Goal: Task Accomplishment & Management: Complete application form

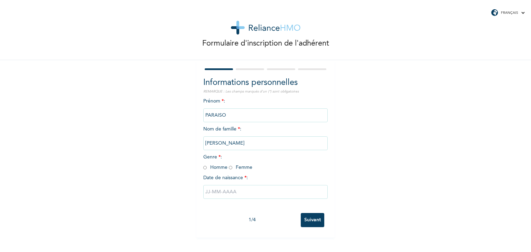
click at [232, 115] on input "PARAISO" at bounding box center [265, 115] width 124 height 14
click at [231, 115] on input "PARAISO" at bounding box center [265, 115] width 124 height 14
click at [225, 116] on input "PARAISO" at bounding box center [265, 115] width 124 height 14
click at [227, 115] on input "PARAISO" at bounding box center [265, 115] width 124 height 14
click at [241, 113] on input "PARAISO" at bounding box center [265, 115] width 124 height 14
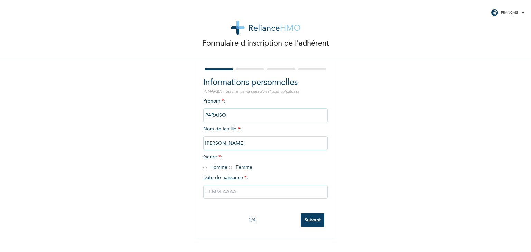
click at [241, 113] on input "PARAISO" at bounding box center [265, 115] width 124 height 14
click at [276, 190] on input "text" at bounding box center [265, 192] width 124 height 14
select select "8"
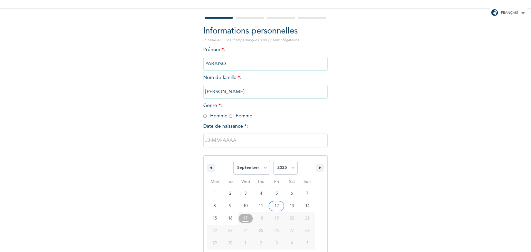
scroll to position [62, 0]
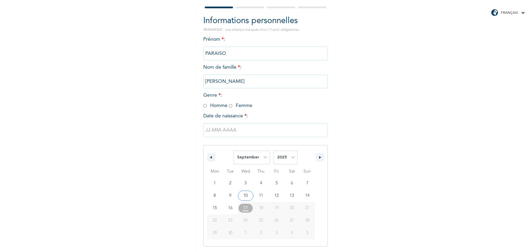
type input "[DATE]"
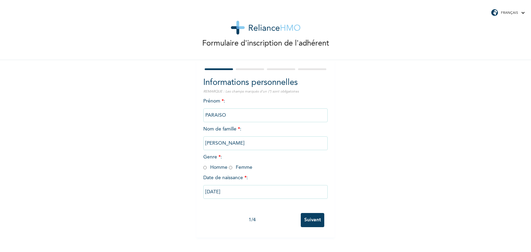
scroll to position [0, 0]
click at [236, 192] on input "[DATE]" at bounding box center [265, 192] width 124 height 14
select select "8"
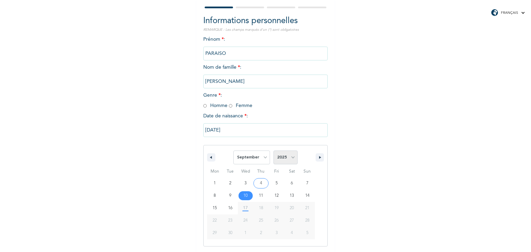
click at [289, 157] on select "2025 2024 2023 2022 2021 2020 2019 2018 2017 2016 2015 2014 2013 2012 2011 2010…" at bounding box center [285, 158] width 24 height 14
select select "1997"
click at [273, 151] on select "2025 2024 2023 2022 2021 2020 2019 2018 2017 2016 2015 2014 2013 2012 2011 2010…" at bounding box center [285, 158] width 24 height 14
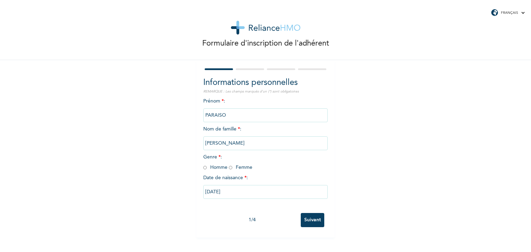
scroll to position [0, 0]
click at [203, 168] on input "radio" at bounding box center [204, 167] width 3 height 7
radio input "true"
click at [237, 188] on input "10/09/2025" at bounding box center [265, 192] width 124 height 14
select select "8"
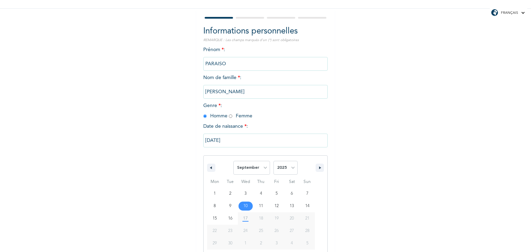
scroll to position [62, 0]
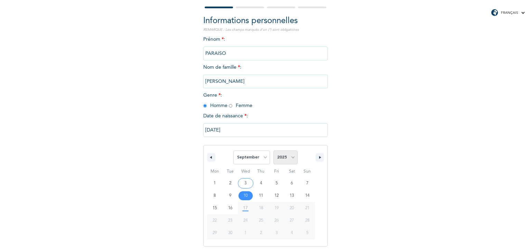
click at [289, 158] on select "2025 2024 2023 2022 2021 2020 2019 2018 2017 2016 2015 2014 2013 2012 2011 2010…" at bounding box center [285, 158] width 24 height 14
select select "1997"
click at [273, 151] on select "2025 2024 2023 2022 2021 2020 2019 2018 2017 2016 2015 2014 2013 2012 2011 2010…" at bounding box center [285, 158] width 24 height 14
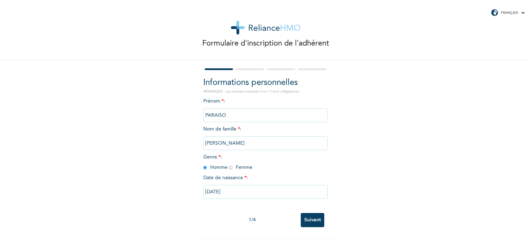
scroll to position [0, 0]
drag, startPoint x: 235, startPoint y: 193, endPoint x: 224, endPoint y: 189, distance: 12.7
click at [224, 189] on input "10/09/2025" at bounding box center [265, 192] width 124 height 14
select select "8"
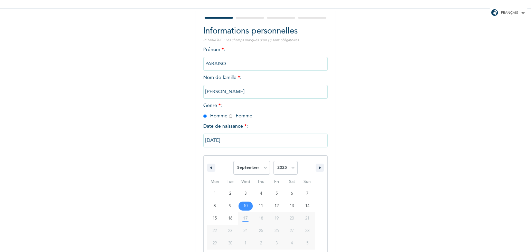
scroll to position [62, 0]
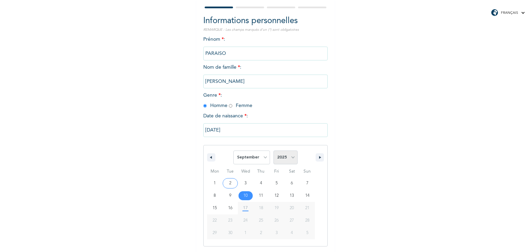
click at [292, 155] on select "2025 2024 2023 2022 2021 2020 2019 2018 2017 2016 2015 2014 2013 2012 2011 2010…" at bounding box center [285, 158] width 24 height 14
select select "1997"
click at [273, 151] on select "2025 2024 2023 2022 2021 2020 2019 2018 2017 2016 2015 2014 2013 2012 2011 2010…" at bounding box center [285, 158] width 24 height 14
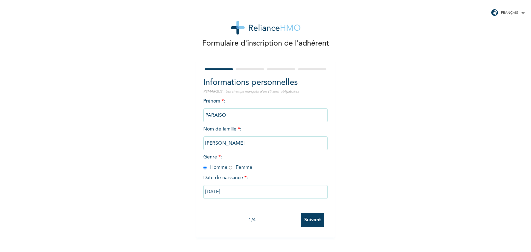
scroll to position [0, 0]
click at [277, 195] on input "10/09/2025" at bounding box center [265, 192] width 124 height 14
select select "8"
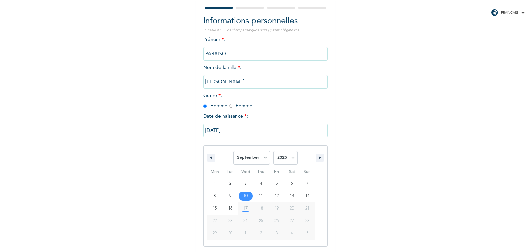
scroll to position [62, 0]
click at [319, 158] on icon "button" at bounding box center [320, 157] width 3 height 3
click at [316, 160] on button "button" at bounding box center [319, 157] width 8 height 8
click at [252, 132] on input "10/09/2025" at bounding box center [265, 130] width 124 height 14
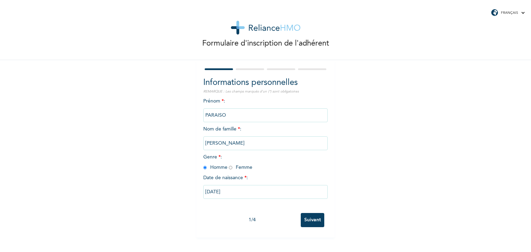
click at [250, 191] on input "10/09/2025" at bounding box center [265, 192] width 124 height 14
select select "8"
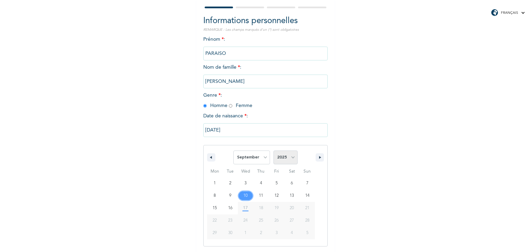
click at [290, 155] on select "2025 2024 2023 2022 2021 2020 2019 2018 2017 2016 2015 2014 2013 2012 2011 2010…" at bounding box center [285, 158] width 24 height 14
select select "1997"
click at [273, 151] on select "2025 2024 2023 2022 2021 2020 2019 2018 2017 2016 2015 2014 2013 2012 2011 2010…" at bounding box center [285, 158] width 24 height 14
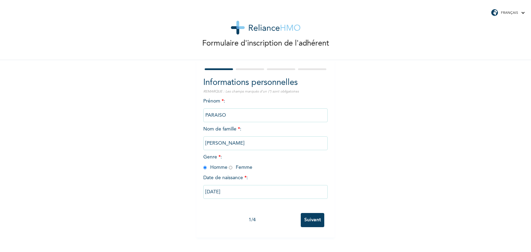
scroll to position [0, 0]
click at [391, 207] on div "Formulaire d'inscription de l'adhérent Informations personnelles REMARQUE : Les…" at bounding box center [265, 119] width 531 height 238
click at [227, 192] on input "10/09/2025" at bounding box center [265, 192] width 124 height 14
select select "8"
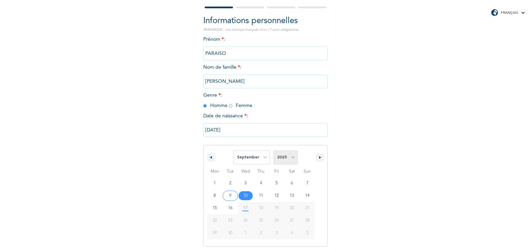
click at [290, 157] on select "2025 2024 2023 2022 2021 2020 2019 2018 2017 2016 2015 2014 2013 2012 2011 2010…" at bounding box center [285, 158] width 24 height 14
select select "1997"
click at [273, 151] on select "2025 2024 2023 2022 2021 2020 2019 2018 2017 2016 2015 2014 2013 2012 2011 2010…" at bounding box center [285, 158] width 24 height 14
click at [254, 129] on input "10/09/2025" at bounding box center [265, 130] width 124 height 14
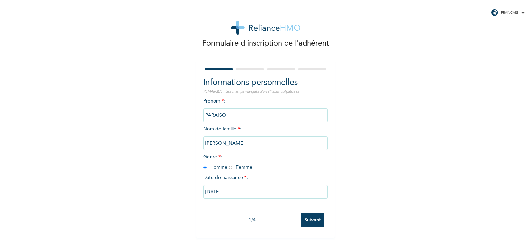
drag, startPoint x: 233, startPoint y: 194, endPoint x: 220, endPoint y: 192, distance: 12.5
click at [220, 192] on input "10/09/2025" at bounding box center [265, 192] width 124 height 14
select select "8"
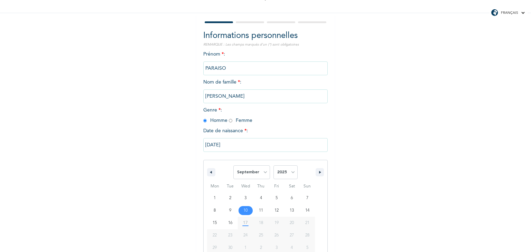
scroll to position [62, 0]
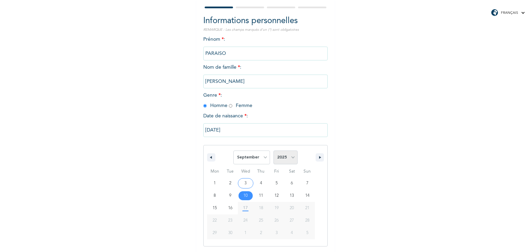
click at [289, 152] on select "2025 2024 2023 2022 2021 2020 2019 2018 2017 2016 2015 2014 2013 2012 2011 2010…" at bounding box center [285, 158] width 24 height 14
select select "1997"
click at [273, 151] on select "2025 2024 2023 2022 2021 2020 2019 2018 2017 2016 2015 2014 2013 2012 2011 2010…" at bounding box center [285, 158] width 24 height 14
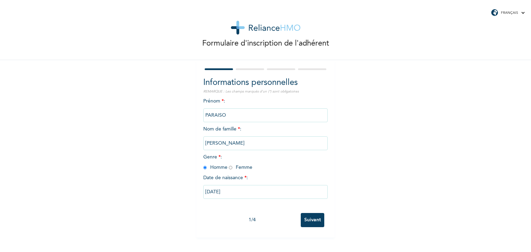
click at [247, 191] on input "10/09/2025" at bounding box center [265, 192] width 124 height 14
select select "8"
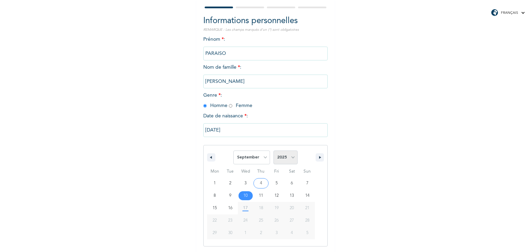
click at [290, 154] on select "2025 2024 2023 2022 2021 2020 2019 2018 2017 2016 2015 2014 2013 2012 2011 2010…" at bounding box center [285, 158] width 24 height 14
select select "1997"
click at [273, 151] on select "2025 2024 2023 2022 2021 2020 2019 2018 2017 2016 2015 2014 2013 2012 2011 2010…" at bounding box center [285, 158] width 24 height 14
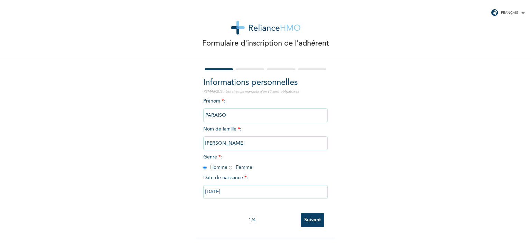
click at [310, 222] on input "Suivant" at bounding box center [312, 220] width 23 height 14
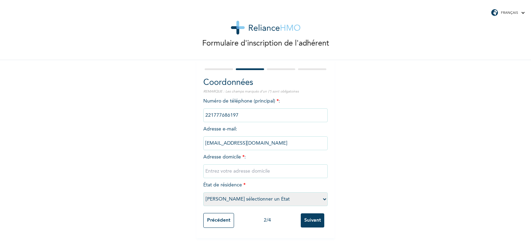
click at [246, 169] on input "text" at bounding box center [265, 171] width 124 height 14
click at [269, 170] on input "Ouest Foire, Cité Aelmas" at bounding box center [265, 171] width 124 height 14
type input "Ouest Foire, Rue de la Fédération Sénégalaise de Football"
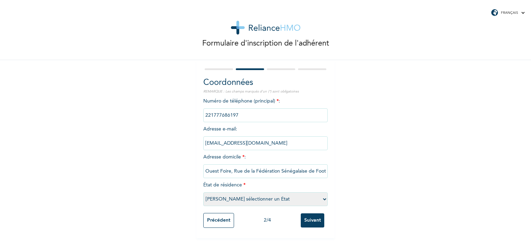
click at [322, 199] on select "Veuillez sélectionner un État Dakar" at bounding box center [265, 199] width 124 height 14
select select "1"
click at [203, 192] on select "Veuillez sélectionner un État Dakar" at bounding box center [265, 199] width 124 height 14
click at [308, 224] on input "Suivant" at bounding box center [312, 221] width 23 height 14
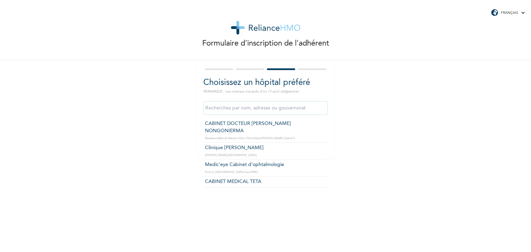
click at [271, 109] on input "text" at bounding box center [265, 108] width 124 height 14
type input "M"
type input "Clinique Elhadji Ibrahima NIASS"
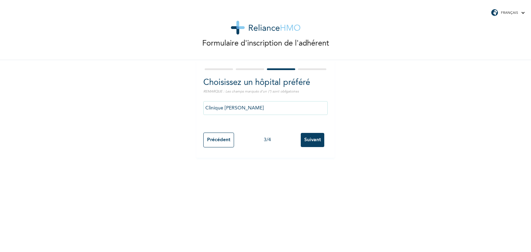
click at [310, 137] on input "Suivant" at bounding box center [312, 140] width 23 height 14
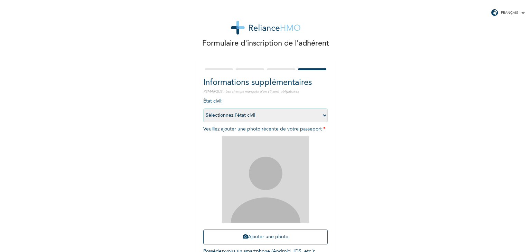
click at [322, 116] on select "Sélectionnez l'état civil Célibataire Marié(e) Divorcé(e) Veuf/Veuve" at bounding box center [265, 115] width 124 height 14
select select "1"
click at [203, 108] on select "Sélectionnez l'état civil Célibataire Marié(e) Divorcé(e) Veuf/Veuve" at bounding box center [265, 115] width 124 height 14
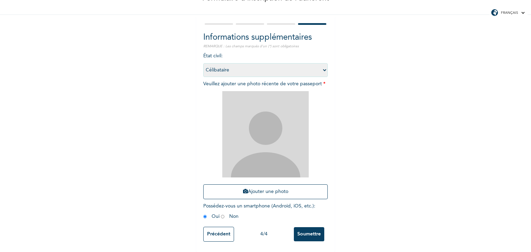
scroll to position [49, 0]
click at [237, 188] on button "Ajouter une photo" at bounding box center [265, 191] width 124 height 15
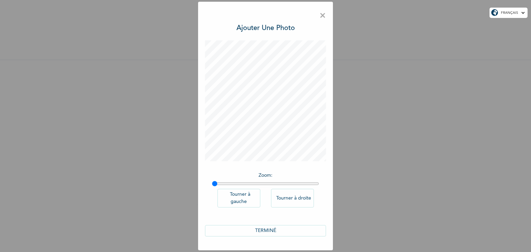
scroll to position [0, 0]
drag, startPoint x: 215, startPoint y: 184, endPoint x: 241, endPoint y: 180, distance: 26.6
click at [241, 181] on input "range" at bounding box center [265, 184] width 107 height 6
drag, startPoint x: 241, startPoint y: 183, endPoint x: 202, endPoint y: 179, distance: 39.3
click at [212, 181] on input "range" at bounding box center [265, 184] width 107 height 6
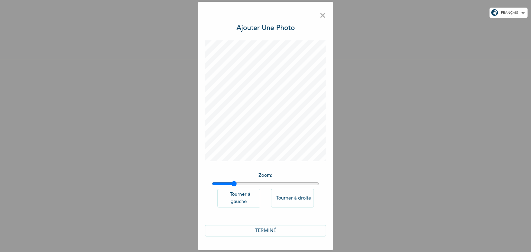
drag, startPoint x: 214, startPoint y: 184, endPoint x: 234, endPoint y: 182, distance: 19.5
click at [234, 182] on input "range" at bounding box center [265, 184] width 107 height 6
drag, startPoint x: 235, startPoint y: 184, endPoint x: 251, endPoint y: 181, distance: 16.5
type input "1.36"
click at [251, 181] on input "range" at bounding box center [265, 184] width 107 height 6
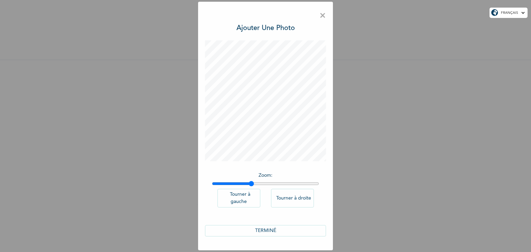
click at [280, 229] on button "TERMINÉ" at bounding box center [265, 230] width 121 height 11
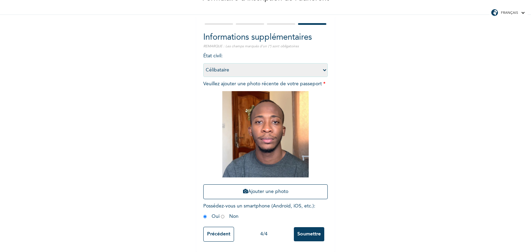
scroll to position [50, 0]
click at [203, 214] on input "radio" at bounding box center [204, 217] width 3 height 7
click at [303, 230] on input "Soumettre" at bounding box center [309, 234] width 30 height 14
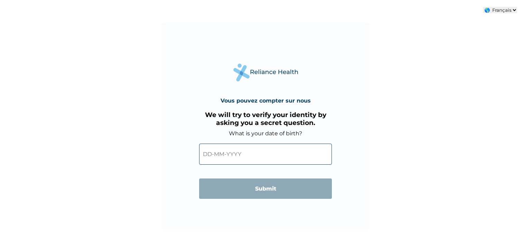
click at [247, 154] on input "text" at bounding box center [265, 154] width 133 height 21
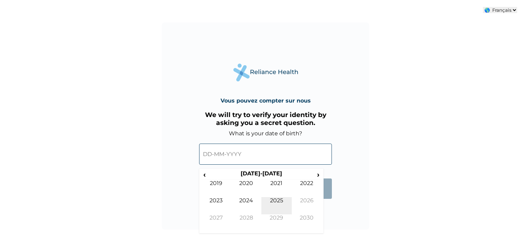
click at [283, 202] on td "2025" at bounding box center [276, 205] width 30 height 17
click at [219, 217] on td "Sep" at bounding box center [216, 223] width 30 height 17
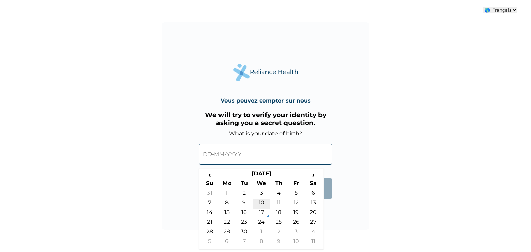
click at [261, 200] on td "10" at bounding box center [261, 204] width 17 height 10
type input "10-09-2025"
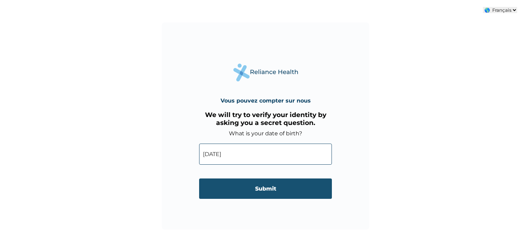
click at [280, 192] on input "Submit" at bounding box center [265, 189] width 133 height 20
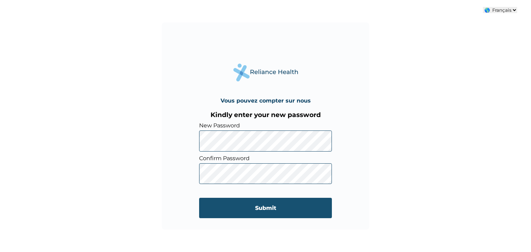
click at [256, 209] on input "Submit" at bounding box center [265, 208] width 133 height 20
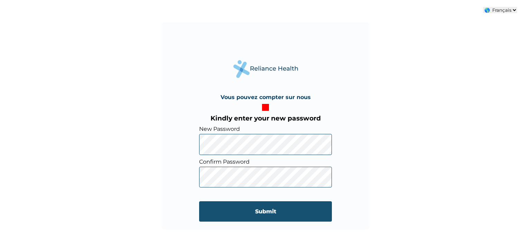
click at [276, 217] on input "Submit" at bounding box center [265, 211] width 133 height 20
click at [271, 210] on input "Submit" at bounding box center [265, 211] width 133 height 20
click at [264, 216] on input "Submit" at bounding box center [265, 211] width 133 height 20
click at [217, 216] on input "Submit" at bounding box center [265, 211] width 133 height 20
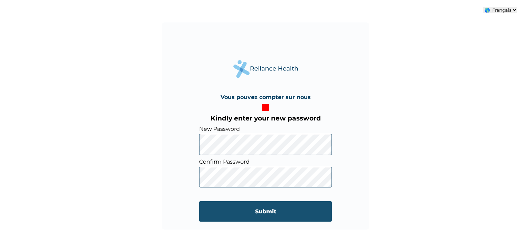
click at [280, 216] on input "Submit" at bounding box center [265, 211] width 133 height 20
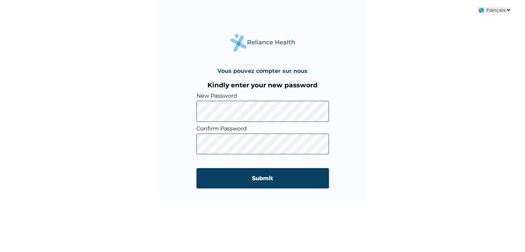
scroll to position [32, 0]
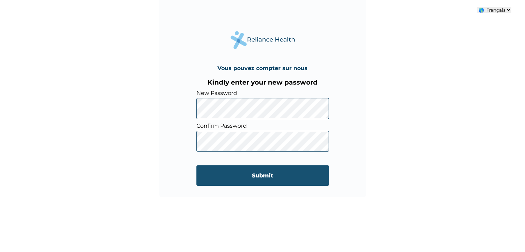
click at [258, 173] on input "Submit" at bounding box center [263, 175] width 133 height 20
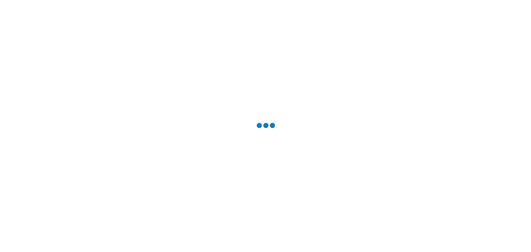
scroll to position [0, 0]
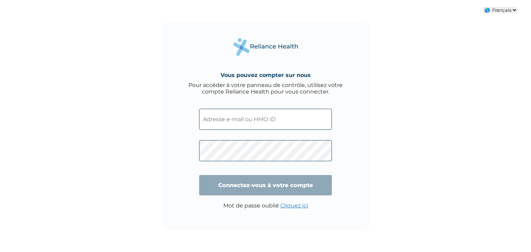
click at [260, 121] on input "text" at bounding box center [265, 119] width 133 height 21
type input "[EMAIL_ADDRESS][DOMAIN_NAME]"
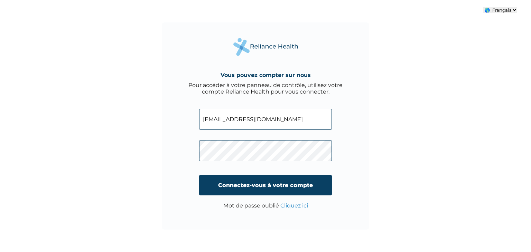
click input "Connectez-vous à votre compte" at bounding box center [265, 185] width 133 height 20
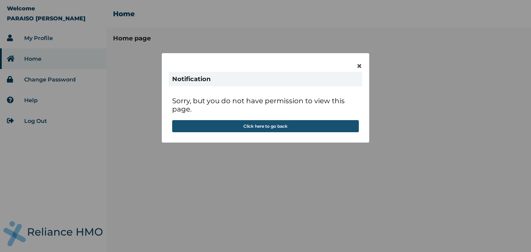
click at [310, 129] on button "Click here to go back" at bounding box center [265, 126] width 187 height 12
